Goal: Find contact information: Find contact information

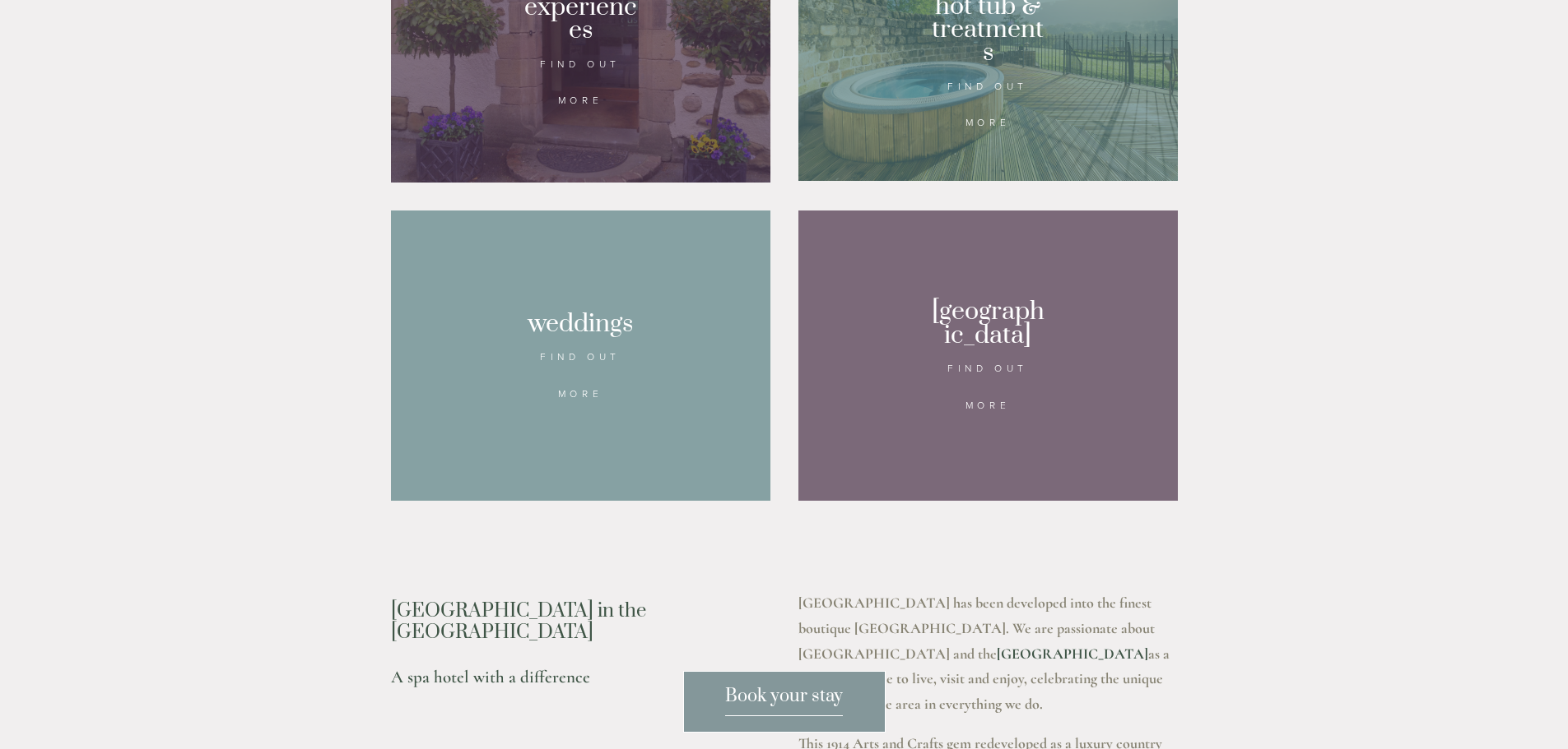
scroll to position [1480, 0]
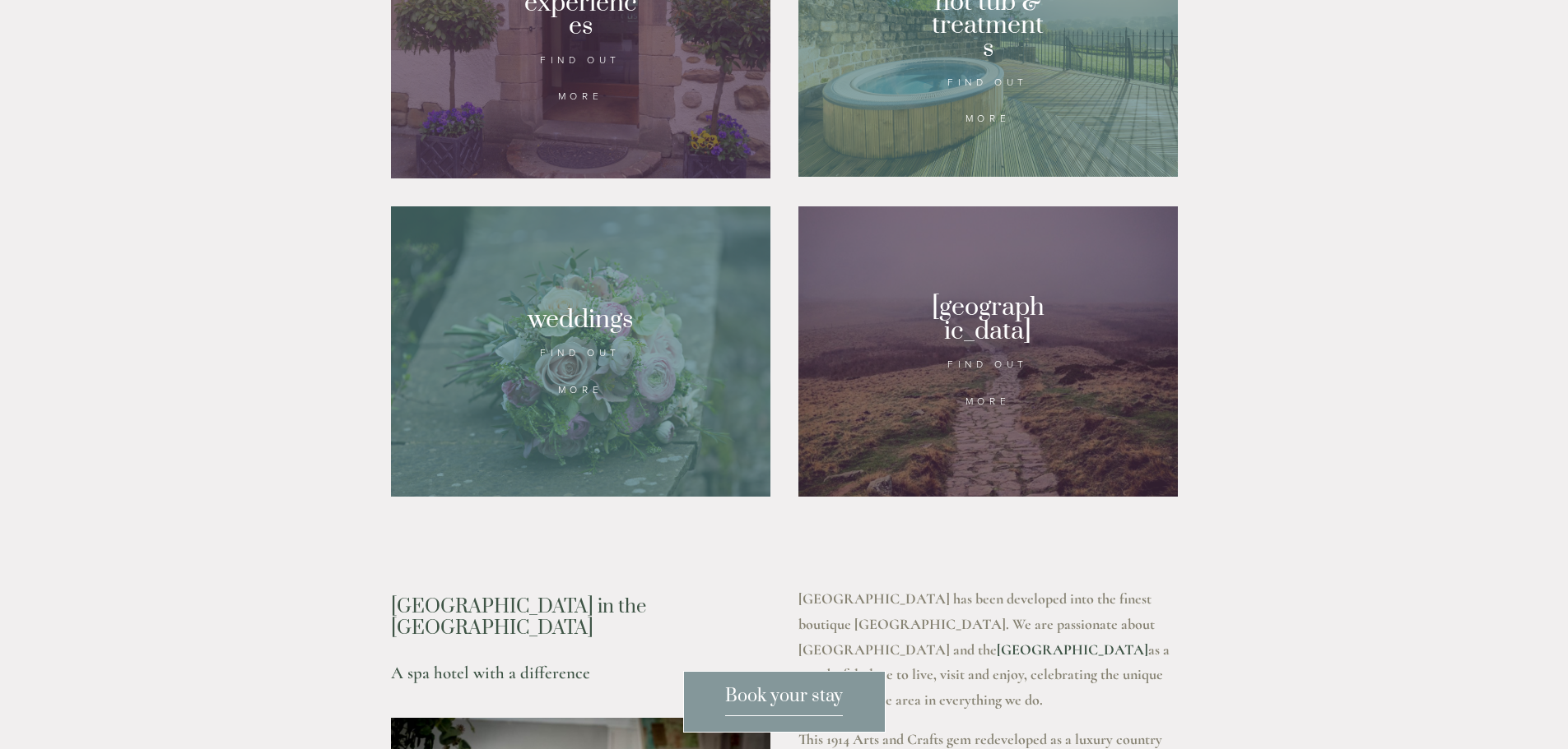
click at [667, 71] on div at bounding box center [581, 35] width 380 height 286
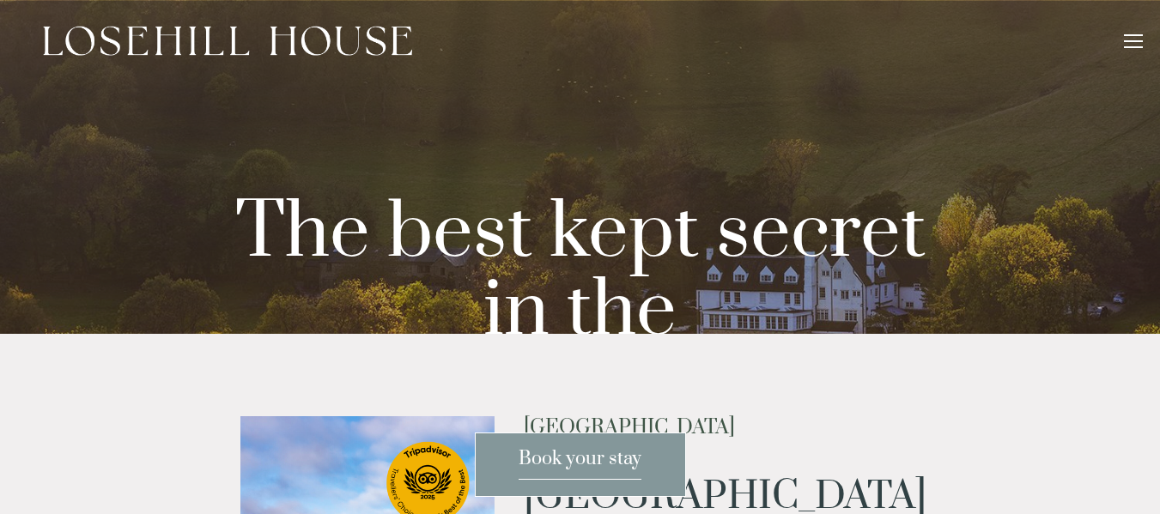
click at [1139, 49] on div at bounding box center [1133, 43] width 19 height 19
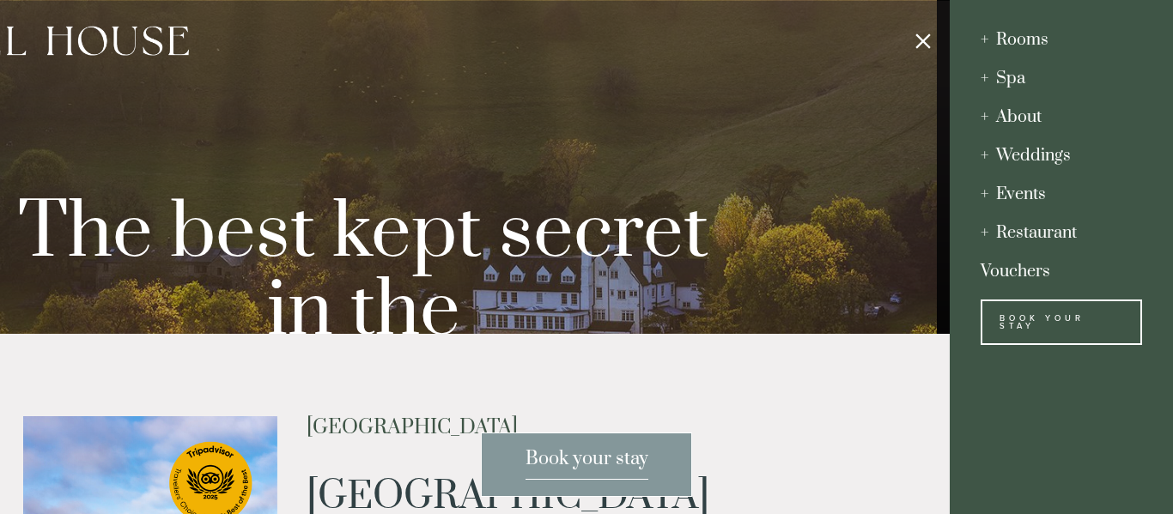
click at [795, 158] on div at bounding box center [363, 257] width 1173 height 514
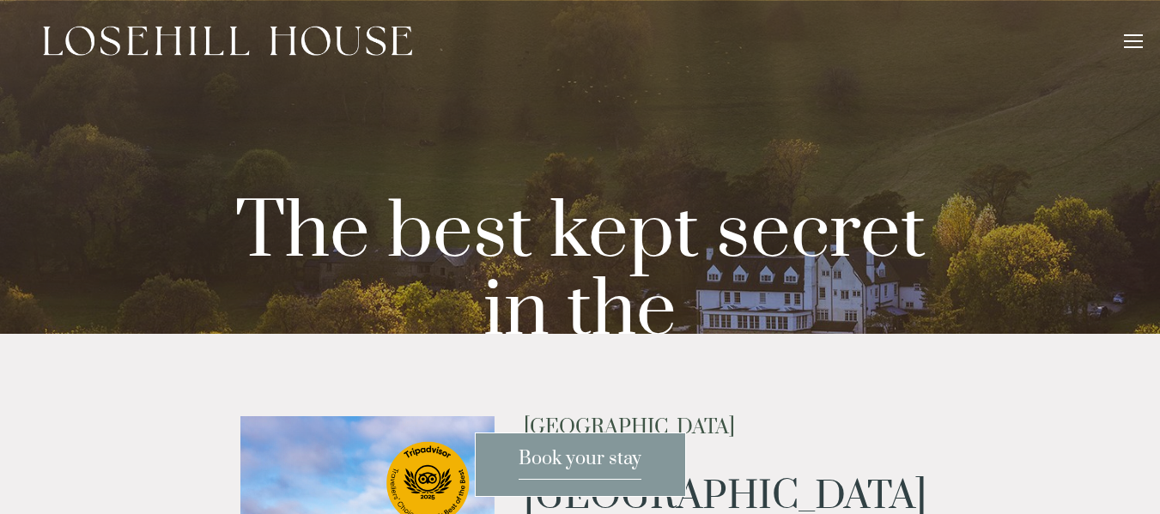
click at [1119, 35] on div "Rooms Rooms Your Stay Book a stay Offers Spa About" at bounding box center [580, 41] width 1126 height 82
click at [1133, 39] on div at bounding box center [1133, 43] width 19 height 19
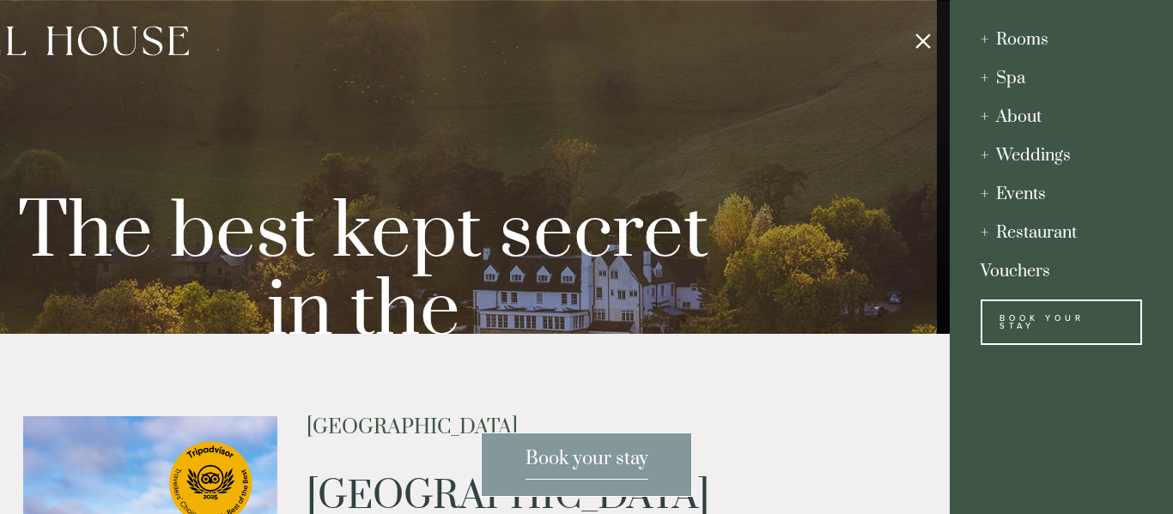
click at [917, 48] on div at bounding box center [363, 257] width 1173 height 514
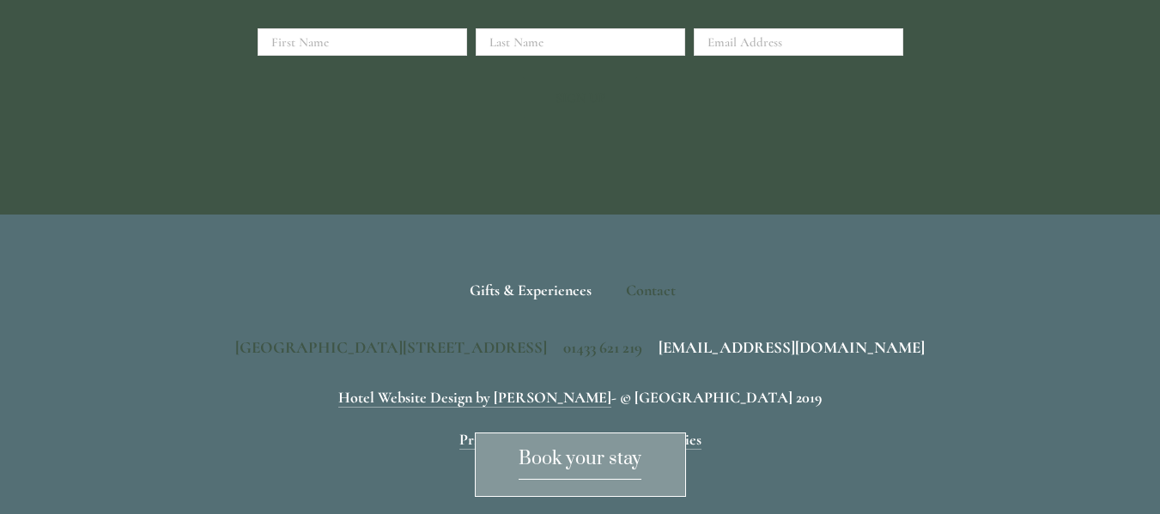
scroll to position [5245, 0]
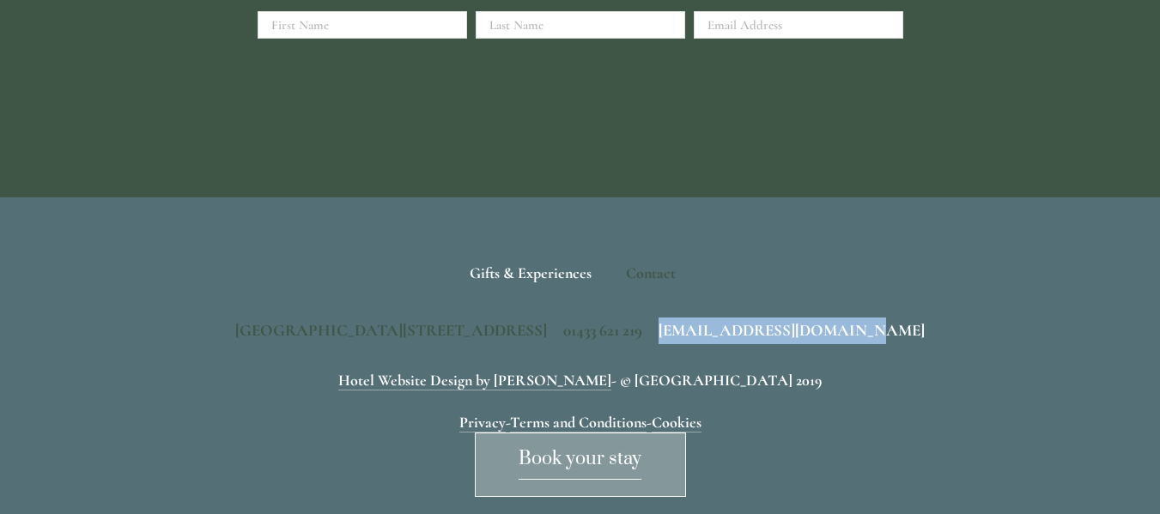
drag, startPoint x: 1007, startPoint y: 265, endPoint x: 818, endPoint y: 265, distance: 188.9
click at [818, 265] on div "Back to Top Gifts & Experiences Contact Call Us Find Us Losehill House Hotel & …" at bounding box center [581, 343] width 876 height 293
copy span "[EMAIL_ADDRESS][DOMAIN_NAME]"
drag, startPoint x: 707, startPoint y: 267, endPoint x: 171, endPoint y: 267, distance: 535.7
click at [171, 318] on div "Losehill House Hotel & Spa, Losehill Lane, Edale Road, S33 6AF, United Kingdom …" at bounding box center [580, 331] width 821 height 27
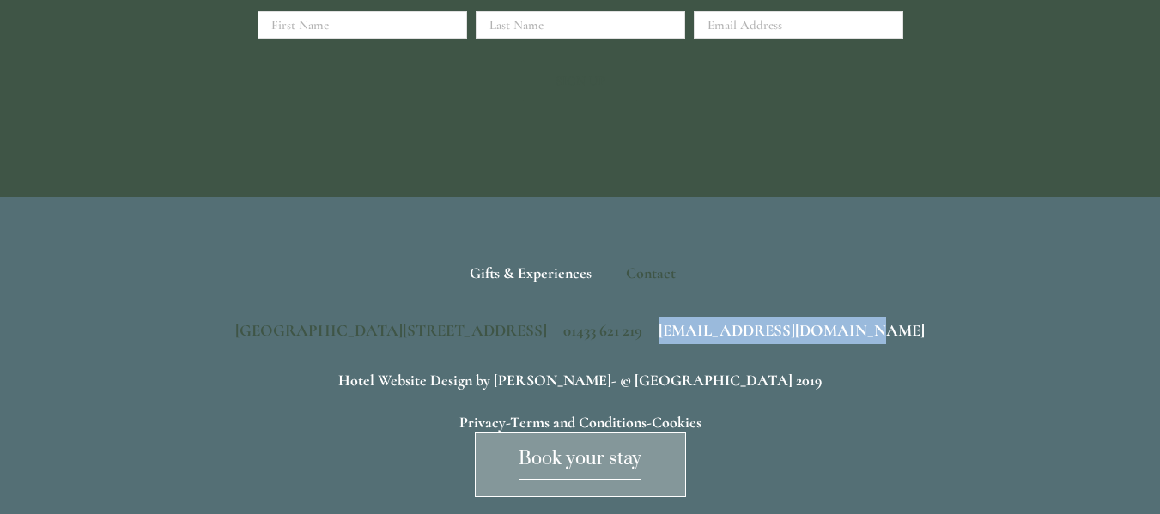
copy span "[GEOGRAPHIC_DATA][STREET_ADDRESS]"
click at [407, 82] on div "Newsletter Sign up with your email address to receive news and updates. First N…" at bounding box center [580, 16] width 821 height 278
